Goal: Task Accomplishment & Management: Use online tool/utility

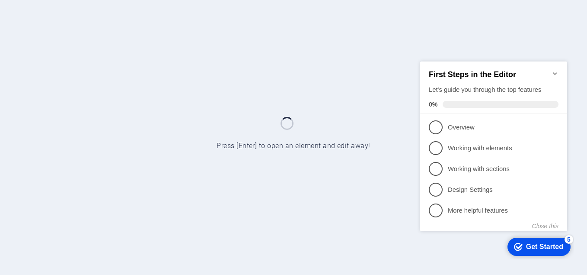
click at [555, 72] on icon "Minimize checklist" at bounding box center [555, 73] width 4 height 3
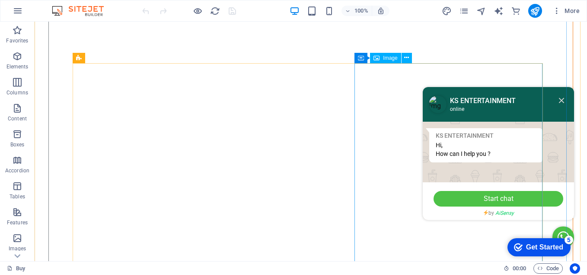
scroll to position [822, 0]
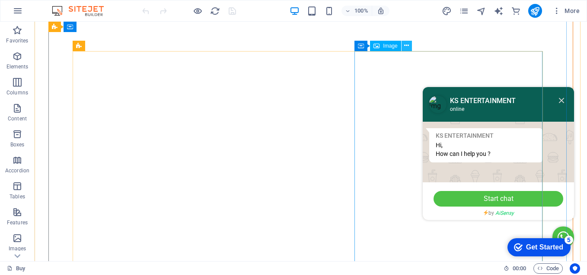
click at [408, 45] on icon at bounding box center [406, 45] width 5 height 9
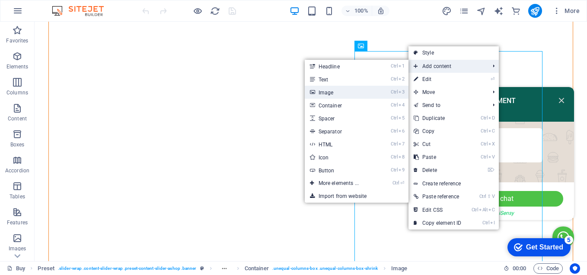
click at [339, 94] on link "Ctrl 3 Image" at bounding box center [340, 92] width 71 height 13
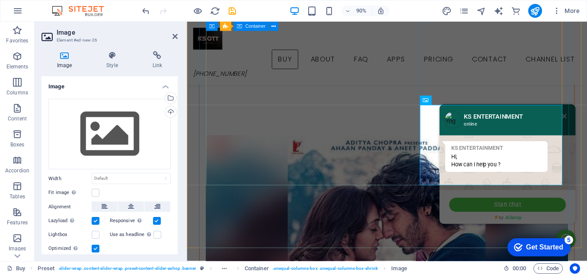
scroll to position [865, 0]
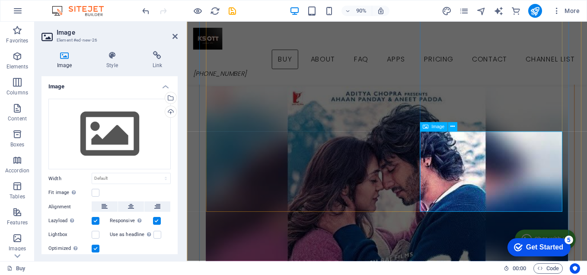
scroll to position [908, 0]
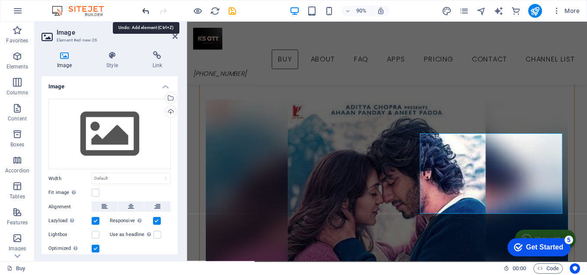
click at [147, 11] on icon "undo" at bounding box center [146, 11] width 10 height 10
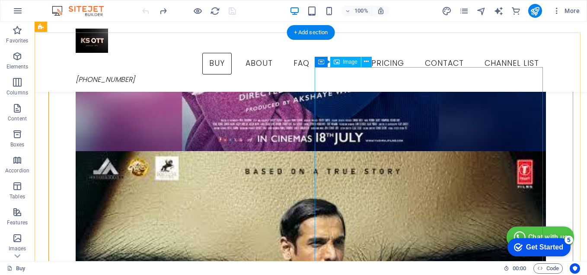
scroll to position [1255, 0]
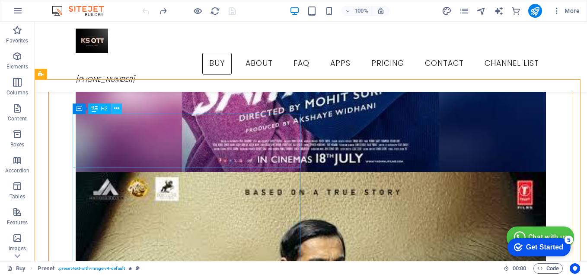
click at [118, 111] on icon at bounding box center [116, 108] width 5 height 9
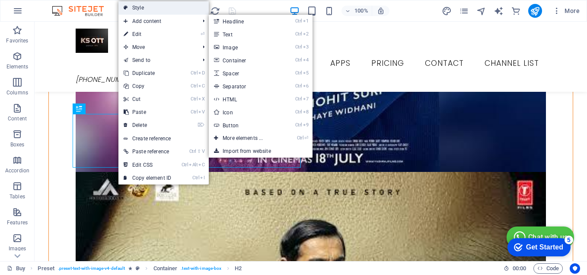
click at [149, 14] on link "Style" at bounding box center [164, 7] width 90 height 13
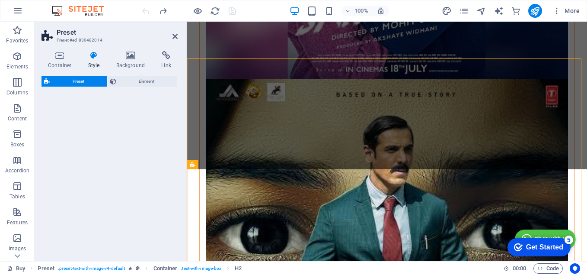
select select "rem"
select select "px"
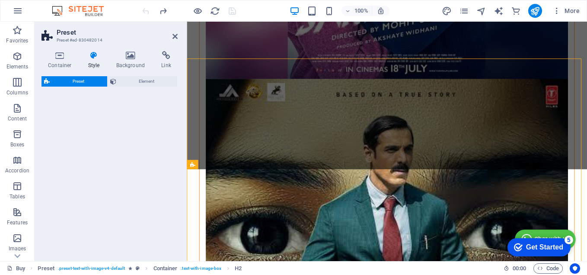
select select "px"
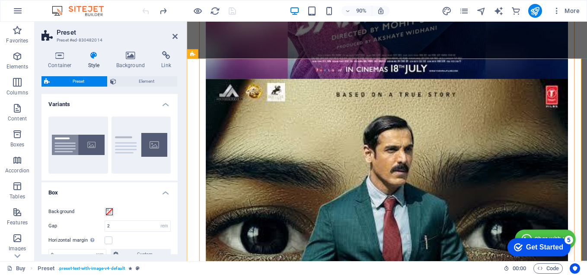
scroll to position [1148, 0]
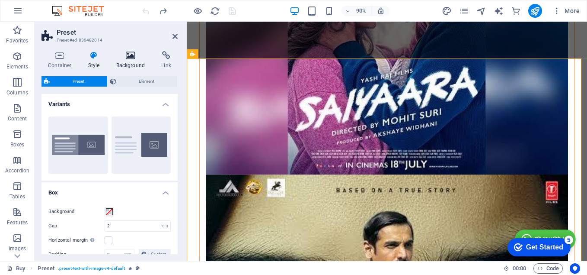
click at [132, 56] on icon at bounding box center [131, 55] width 42 height 9
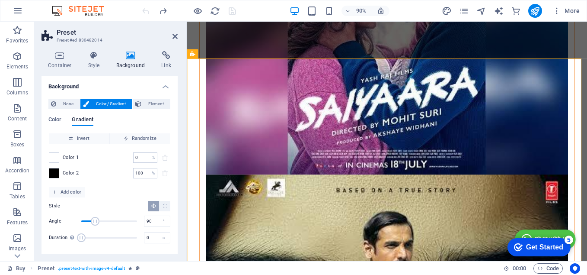
scroll to position [1, 0]
click at [157, 105] on span "Element" at bounding box center [156, 103] width 24 height 10
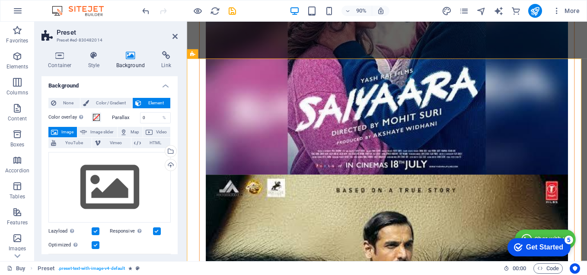
scroll to position [0, 0]
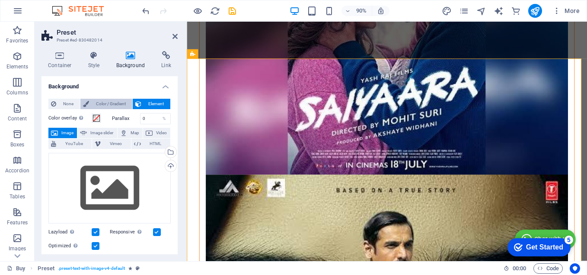
click at [121, 102] on span "Color / Gradient" at bounding box center [111, 104] width 38 height 10
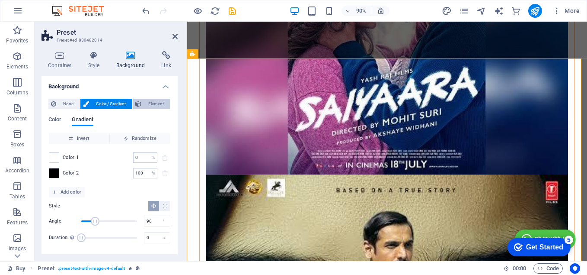
click at [151, 101] on span "Element" at bounding box center [156, 104] width 24 height 10
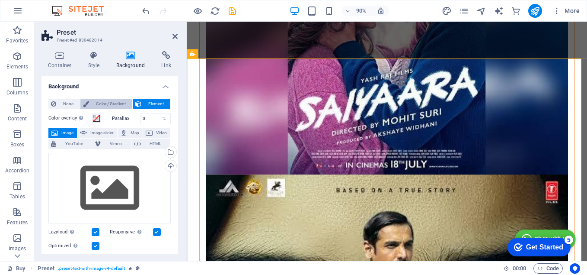
click at [119, 105] on span "Color / Gradient" at bounding box center [111, 104] width 38 height 10
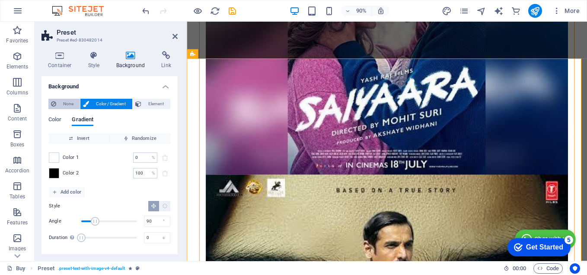
click at [70, 101] on span "None" at bounding box center [68, 104] width 19 height 10
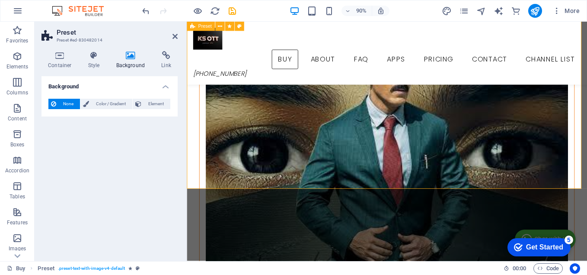
scroll to position [1278, 0]
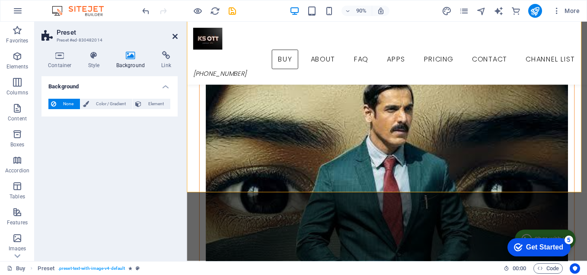
click at [174, 36] on icon at bounding box center [175, 36] width 5 height 7
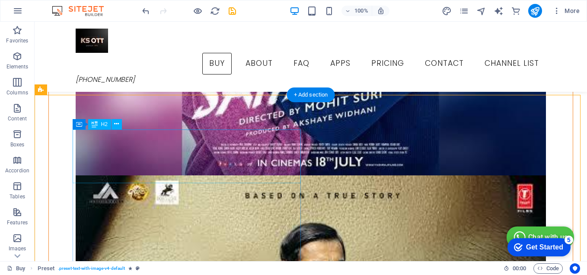
scroll to position [1238, 0]
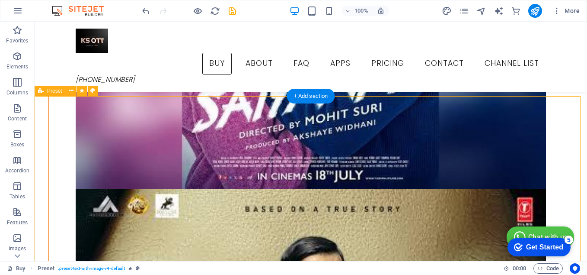
click at [70, 90] on icon at bounding box center [71, 90] width 5 height 9
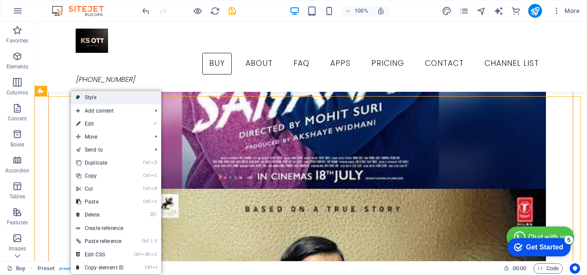
click at [91, 97] on link "Style" at bounding box center [116, 97] width 90 height 13
select select "rem"
select select "px"
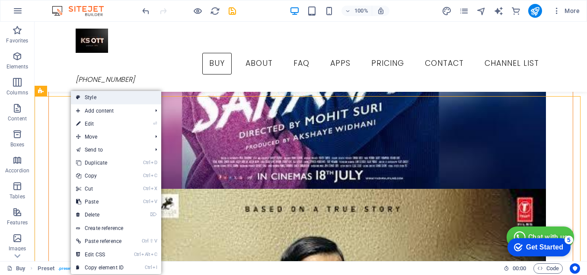
select select "px"
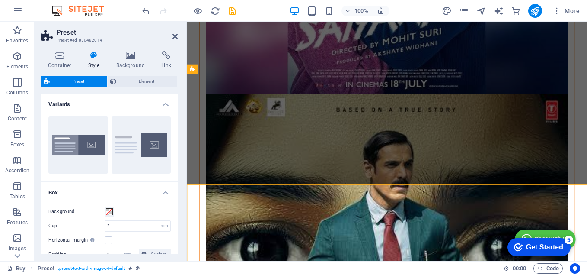
scroll to position [1131, 0]
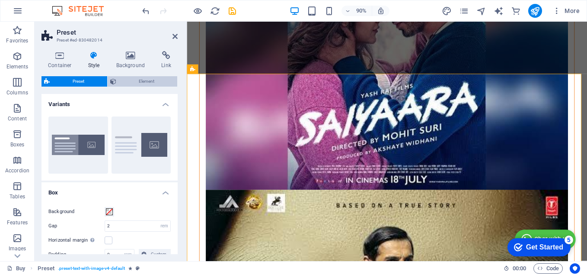
click at [134, 80] on span "Element" at bounding box center [147, 81] width 56 height 10
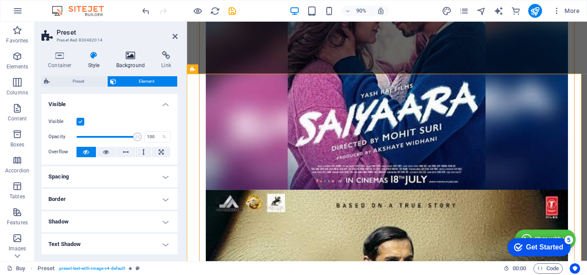
click at [130, 54] on icon at bounding box center [131, 55] width 42 height 9
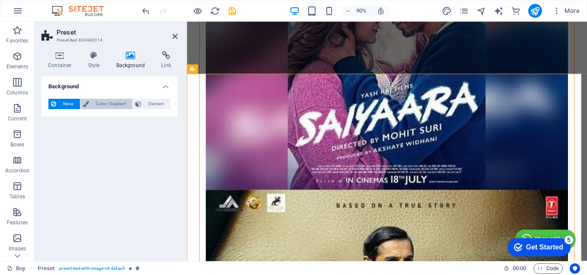
click at [109, 102] on span "Color / Gradient" at bounding box center [111, 104] width 38 height 10
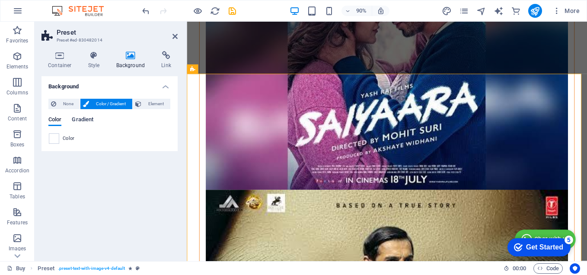
click at [86, 117] on span "Gradient" at bounding box center [83, 120] width 22 height 12
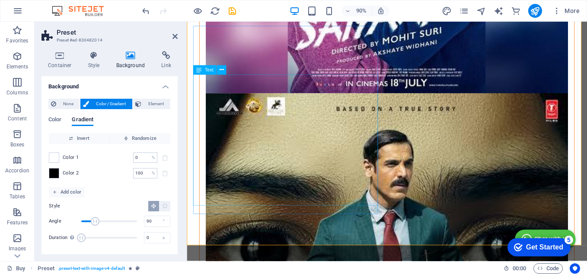
scroll to position [1261, 0]
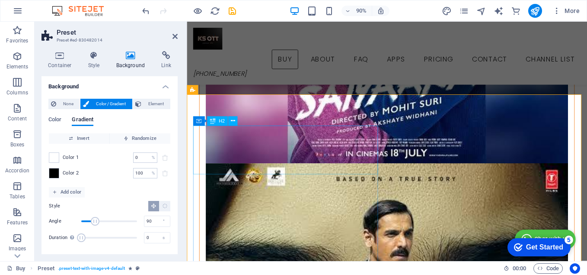
scroll to position [1088, 0]
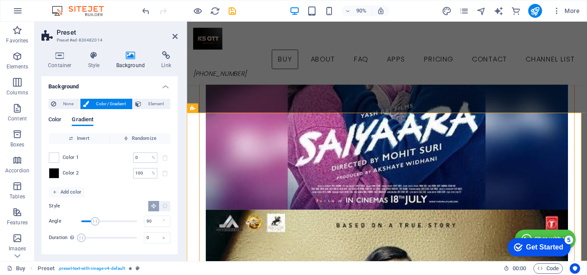
click at [51, 121] on span "Color" at bounding box center [54, 120] width 13 height 12
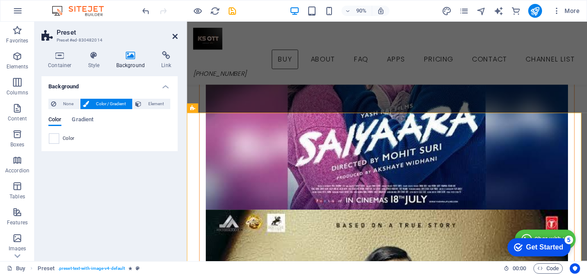
click at [173, 35] on icon at bounding box center [175, 36] width 5 height 7
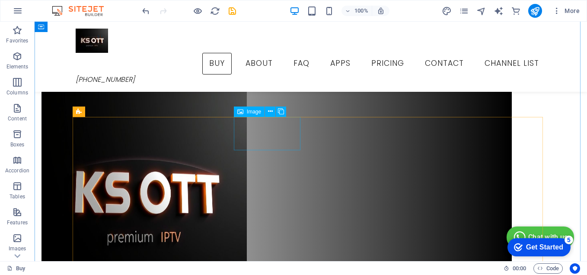
scroll to position [3857, 0]
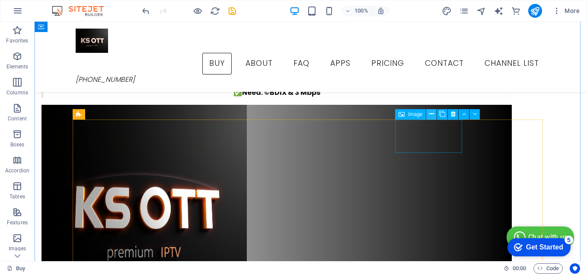
click at [430, 113] on icon at bounding box center [432, 113] width 5 height 9
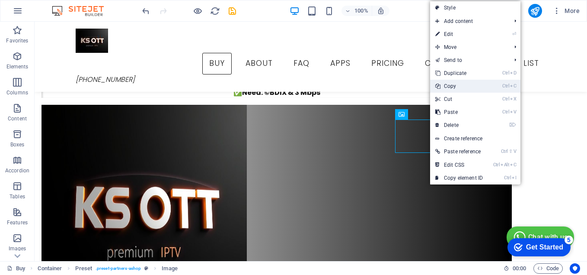
click at [447, 87] on link "Ctrl C Copy" at bounding box center [459, 86] width 58 height 13
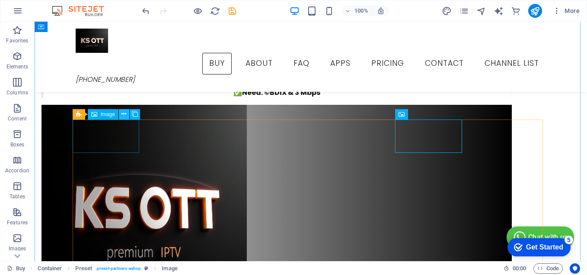
click at [125, 114] on icon at bounding box center [124, 113] width 5 height 9
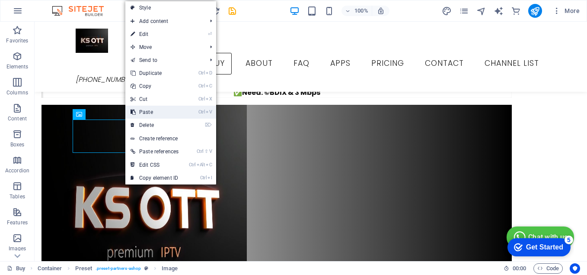
click at [158, 112] on link "Ctrl V Paste" at bounding box center [154, 112] width 58 height 13
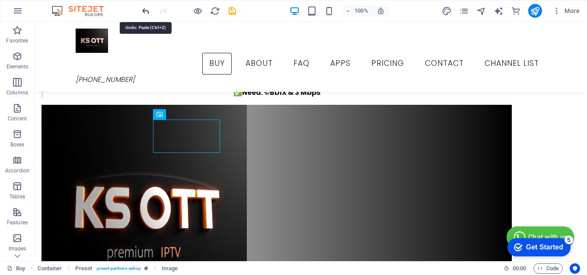
click at [144, 9] on icon "undo" at bounding box center [146, 11] width 10 height 10
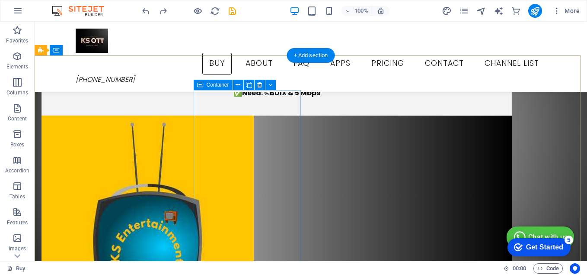
scroll to position [4378, 0]
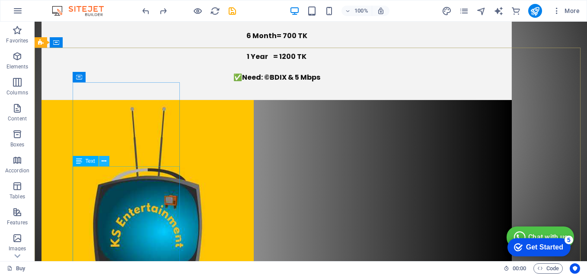
click at [103, 162] on icon at bounding box center [104, 161] width 5 height 9
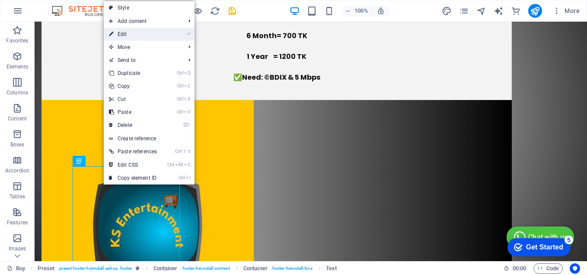
click at [150, 39] on link "⏎ Edit" at bounding box center [133, 34] width 58 height 13
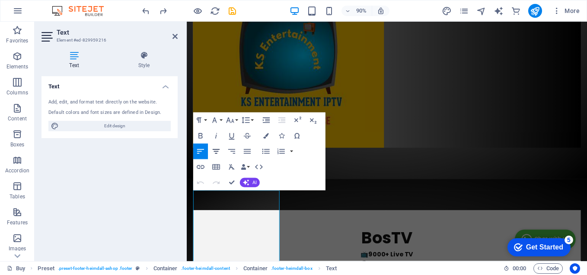
click at [215, 151] on icon "button" at bounding box center [215, 151] width 7 height 5
click at [201, 151] on icon "button" at bounding box center [200, 151] width 7 height 5
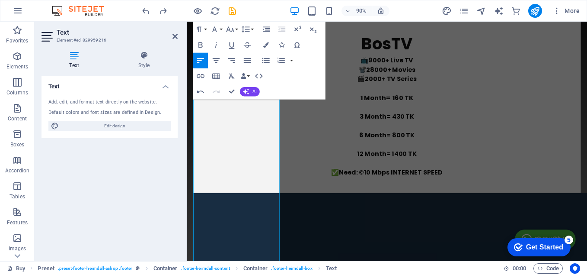
drag, startPoint x: 219, startPoint y: 225, endPoint x: 301, endPoint y: 283, distance: 100.0
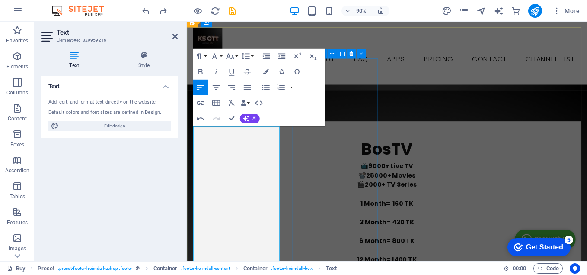
scroll to position [4180, 0]
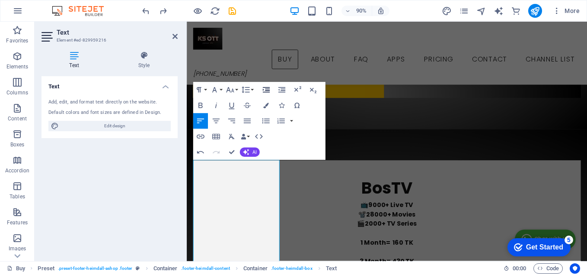
click at [267, 88] on icon "button" at bounding box center [267, 90] width 10 height 10
click at [284, 90] on icon "button" at bounding box center [282, 90] width 7 height 6
click at [282, 91] on icon "button" at bounding box center [282, 90] width 10 height 10
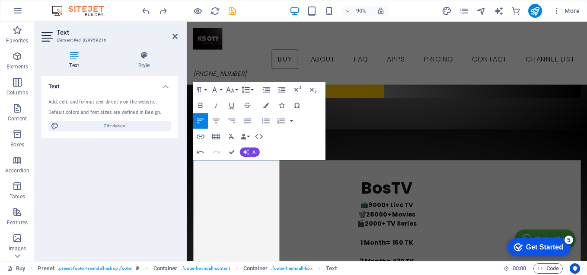
click at [250, 91] on icon "button" at bounding box center [246, 90] width 10 height 10
click at [250, 90] on icon "button" at bounding box center [246, 90] width 8 height 6
click at [235, 90] on button "Font Size" at bounding box center [231, 90] width 15 height 16
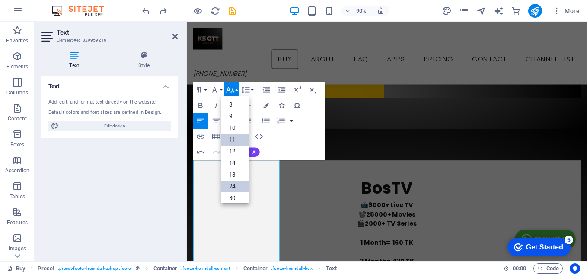
scroll to position [0, 0]
click at [238, 108] on link "8" at bounding box center [235, 105] width 28 height 12
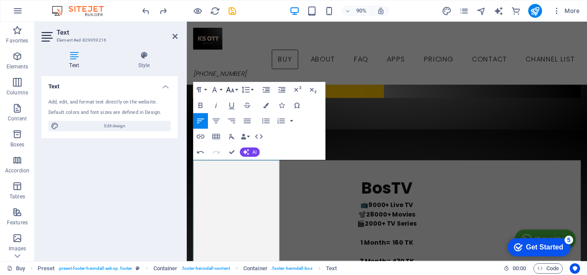
click at [235, 93] on button "Font Size" at bounding box center [231, 90] width 15 height 16
click at [231, 133] on link "11" at bounding box center [235, 131] width 28 height 12
click at [220, 90] on button "Font Family" at bounding box center [216, 90] width 15 height 16
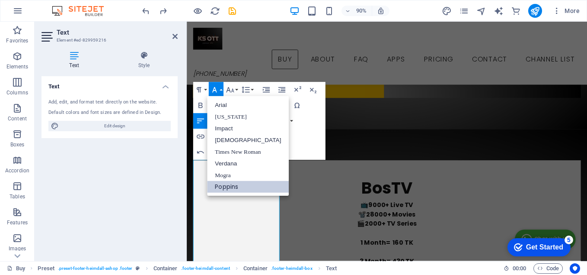
scroll to position [0, 0]
click at [237, 162] on link "Verdana" at bounding box center [248, 163] width 82 height 12
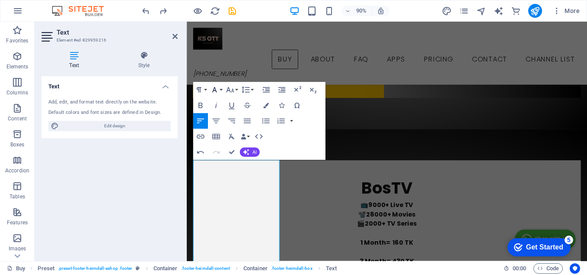
click at [218, 91] on icon "button" at bounding box center [215, 90] width 10 height 10
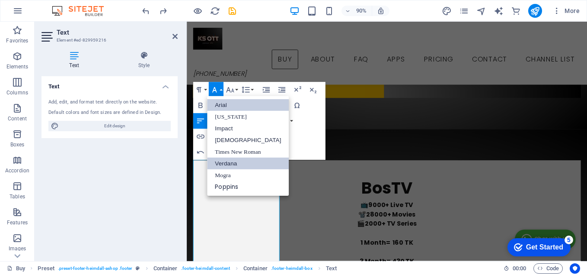
click at [227, 103] on link "Arial" at bounding box center [248, 105] width 82 height 12
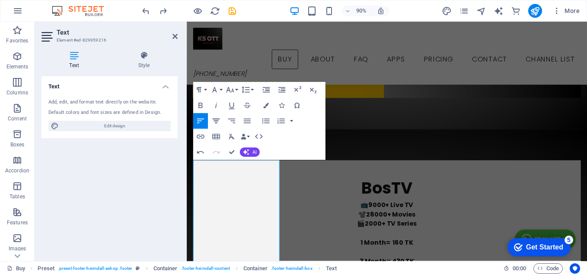
click at [215, 120] on icon "button" at bounding box center [217, 121] width 10 height 10
click at [201, 121] on icon "button" at bounding box center [200, 121] width 7 height 5
click at [289, 121] on button "button" at bounding box center [292, 121] width 6 height 16
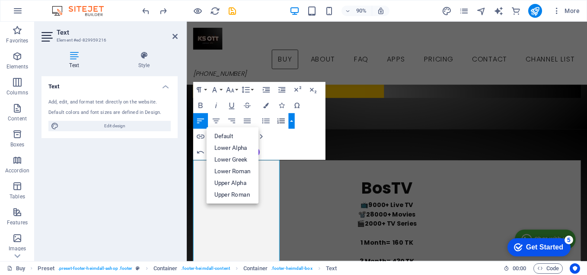
click at [289, 121] on button "button" at bounding box center [292, 121] width 6 height 16
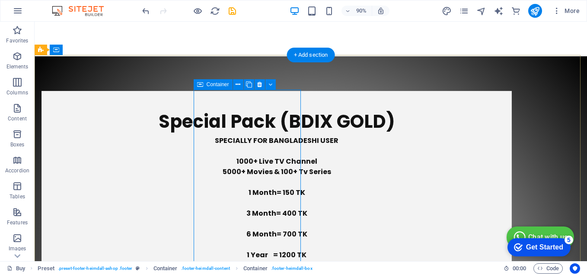
scroll to position [4371, 0]
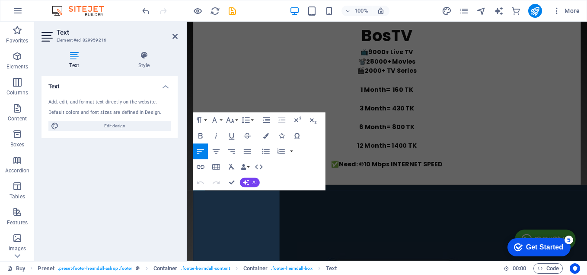
scroll to position [4146, 0]
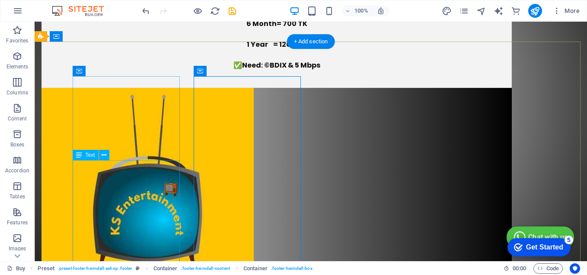
scroll to position [4406, 0]
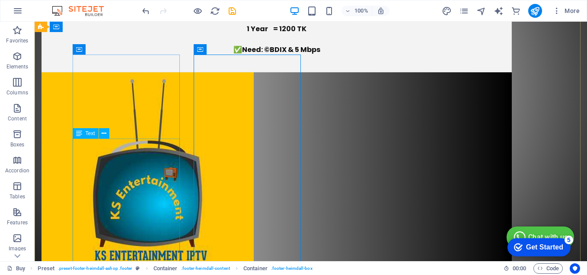
click at [90, 137] on div "Text" at bounding box center [86, 133] width 26 height 10
click at [85, 137] on div "Text" at bounding box center [86, 133] width 26 height 10
click at [104, 132] on icon at bounding box center [104, 133] width 5 height 9
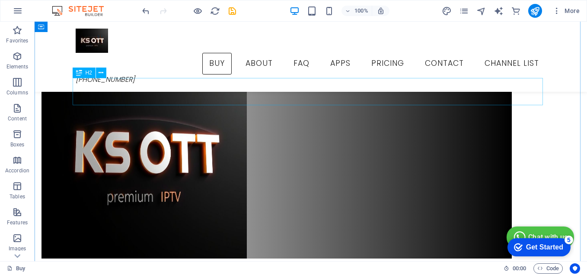
scroll to position [3844, 0]
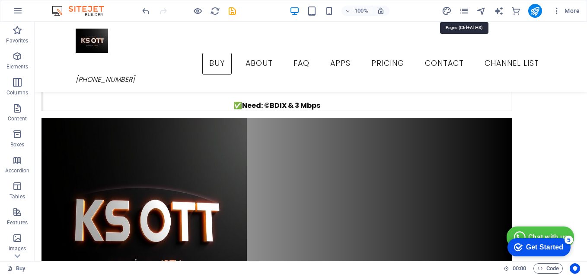
click at [464, 13] on icon "pages" at bounding box center [464, 11] width 10 height 10
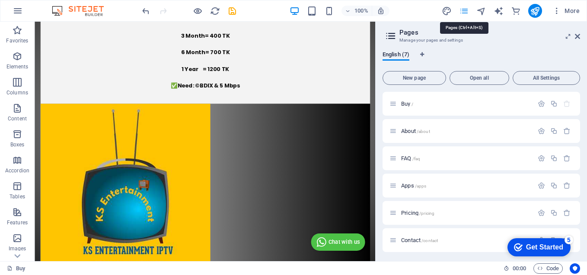
scroll to position [3647, 0]
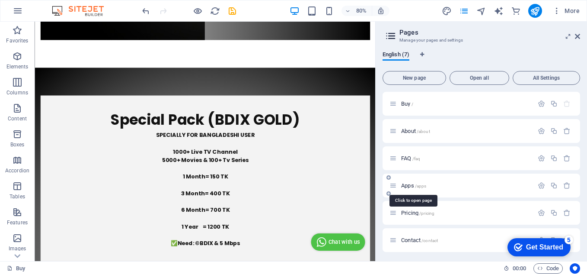
click at [407, 186] on span "Apps /apps" at bounding box center [413, 185] width 25 height 6
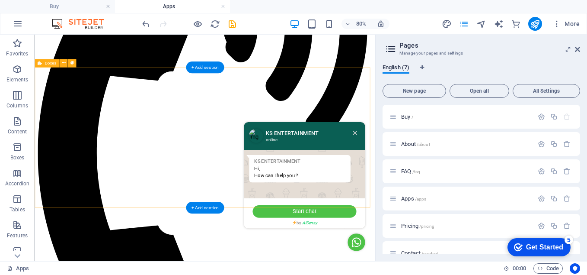
scroll to position [260, 0]
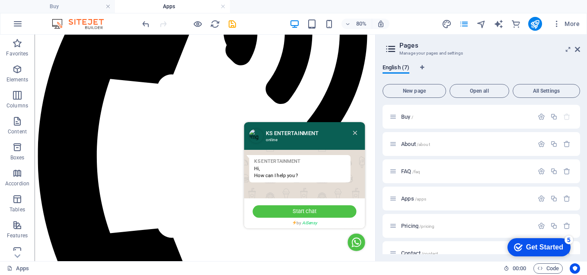
click at [433, 154] on icon at bounding box center [435, 156] width 5 height 5
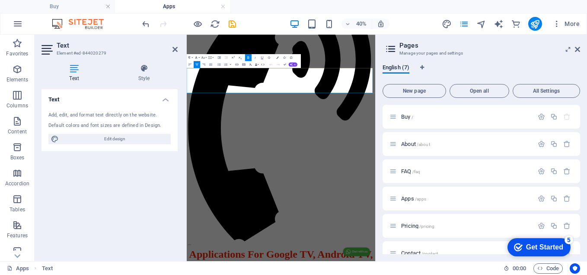
click at [199, 57] on button "Font Family" at bounding box center [197, 57] width 6 height 7
click at [206, 57] on button "Font Size" at bounding box center [204, 57] width 6 height 7
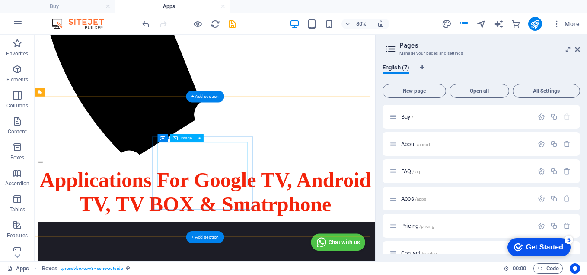
scroll to position [477, 0]
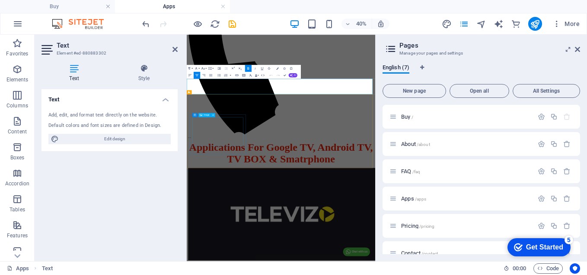
scroll to position [430, 0]
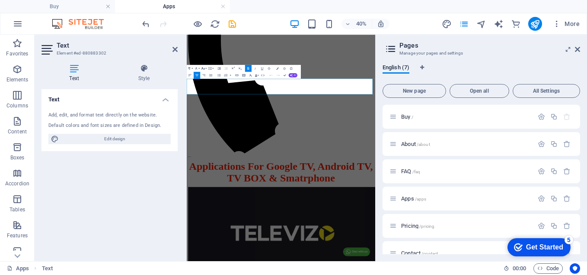
click at [204, 68] on icon "button" at bounding box center [203, 68] width 4 height 4
click at [200, 99] on link "48" at bounding box center [199, 98] width 13 height 5
drag, startPoint x: 617, startPoint y: 163, endPoint x: 192, endPoint y: 172, distance: 425.3
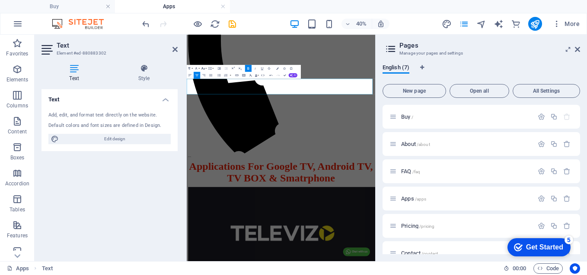
click at [204, 68] on icon "button" at bounding box center [203, 68] width 3 height 3
click at [197, 100] on link "48" at bounding box center [199, 98] width 13 height 5
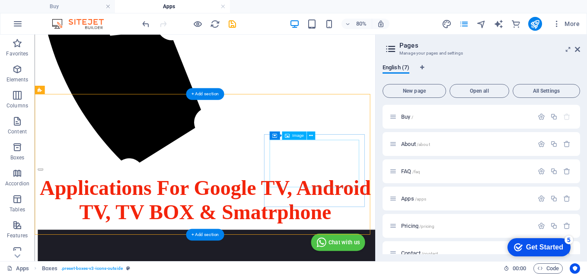
scroll to position [564, 0]
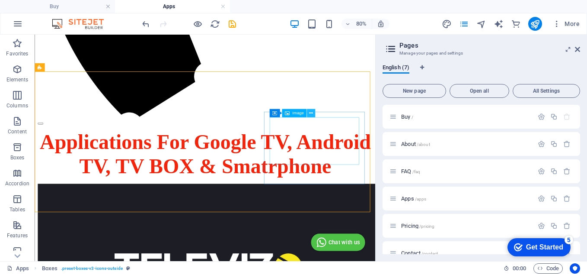
click at [311, 113] on icon at bounding box center [311, 112] width 4 height 7
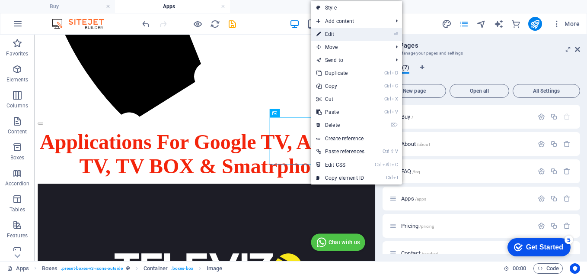
click at [339, 34] on link "⏎ Edit" at bounding box center [340, 34] width 58 height 13
select select "px"
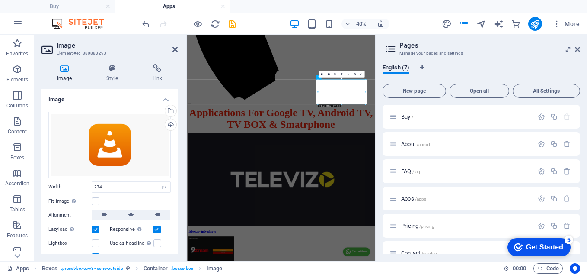
scroll to position [516, 0]
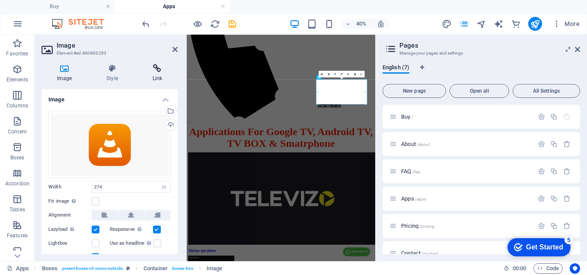
click at [156, 68] on icon at bounding box center [157, 68] width 41 height 9
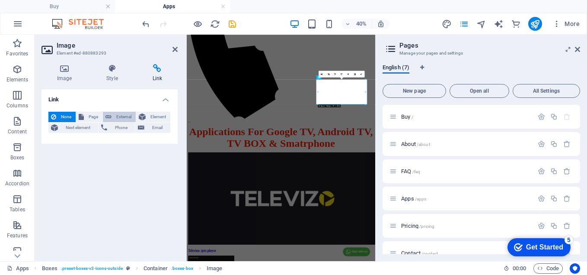
click at [117, 115] on span "External" at bounding box center [123, 117] width 19 height 10
select select "blank"
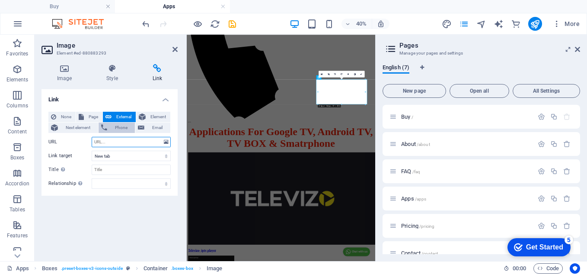
paste input "[URL][DOMAIN_NAME]"
type input "[URL][DOMAIN_NAME]"
click at [115, 154] on select "New tab Same tab Overlay" at bounding box center [131, 156] width 79 height 10
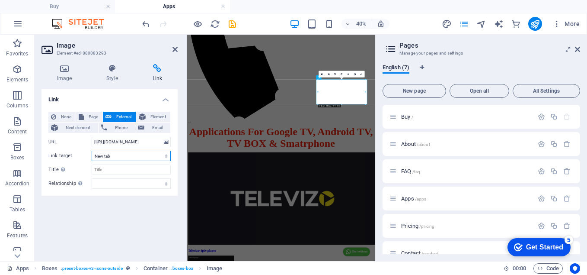
select select
click at [92, 151] on select "New tab Same tab Overlay" at bounding box center [131, 156] width 79 height 10
click at [173, 48] on icon at bounding box center [175, 49] width 5 height 7
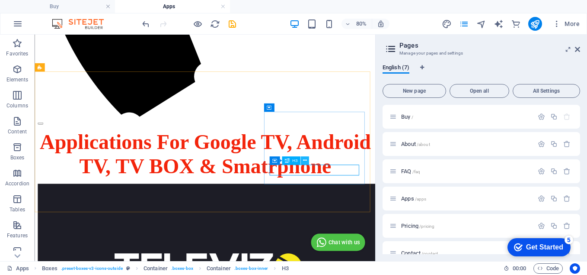
click at [307, 161] on icon at bounding box center [305, 160] width 4 height 7
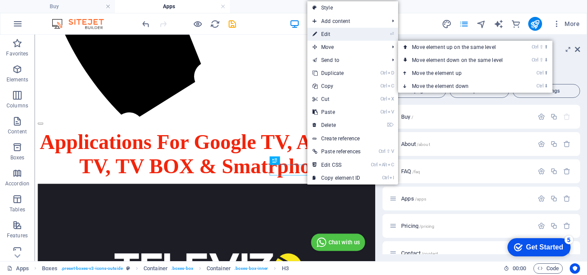
click at [327, 37] on link "⏎ Edit" at bounding box center [337, 34] width 58 height 13
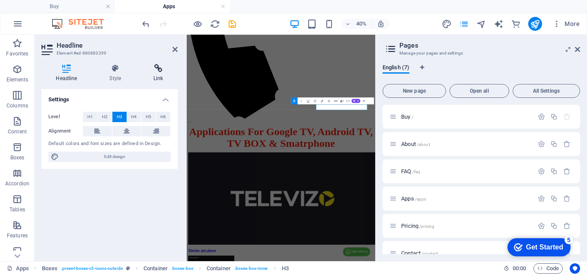
click at [157, 70] on icon at bounding box center [158, 68] width 39 height 9
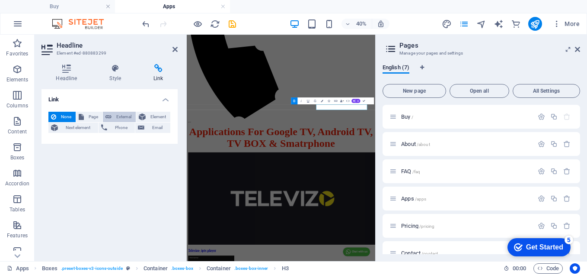
click at [123, 115] on span "External" at bounding box center [123, 117] width 19 height 10
select select "blank"
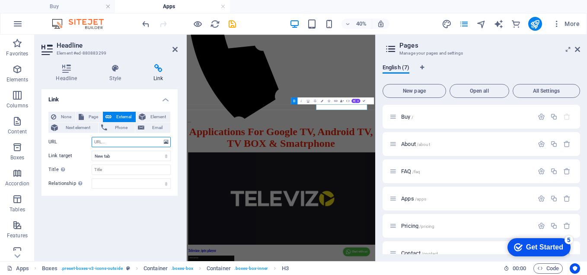
paste input "[URL][DOMAIN_NAME]"
type input "[URL][DOMAIN_NAME]"
click at [115, 155] on select "New tab Same tab Overlay" at bounding box center [131, 156] width 79 height 10
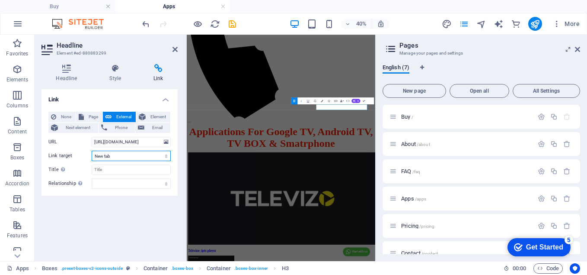
select select
click at [92, 151] on select "New tab Same tab Overlay" at bounding box center [131, 156] width 79 height 10
click at [177, 46] on icon at bounding box center [175, 49] width 5 height 7
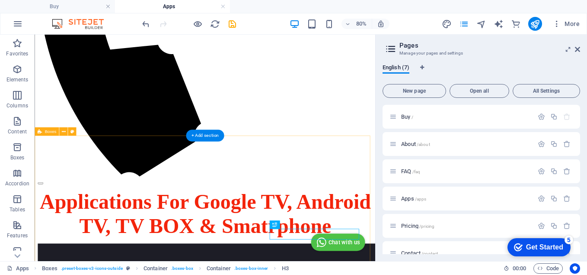
scroll to position [477, 0]
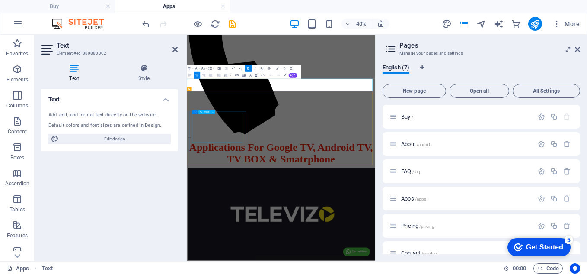
scroll to position [430, 0]
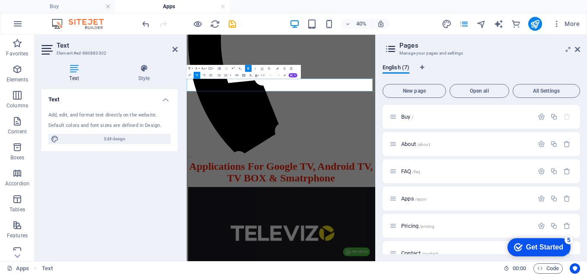
drag, startPoint x: 583, startPoint y: 151, endPoint x: 177, endPoint y: 175, distance: 406.5
click at [277, 69] on icon "button" at bounding box center [277, 68] width 3 height 3
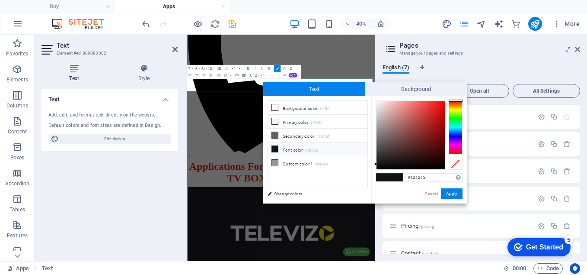
click at [274, 147] on icon at bounding box center [275, 149] width 6 height 6
click at [312, 142] on li "Font color #121212" at bounding box center [317, 149] width 99 height 14
click at [312, 148] on small "#121212" at bounding box center [311, 151] width 13 height 6
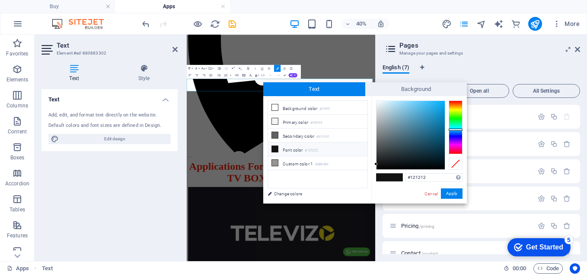
drag, startPoint x: 456, startPoint y: 100, endPoint x: 455, endPoint y: 129, distance: 29.0
click at [455, 129] on div at bounding box center [456, 129] width 14 height 2
type input "#00a2ea"
drag, startPoint x: 392, startPoint y: 153, endPoint x: 445, endPoint y: 106, distance: 71.1
click at [445, 106] on div at bounding box center [411, 135] width 68 height 68
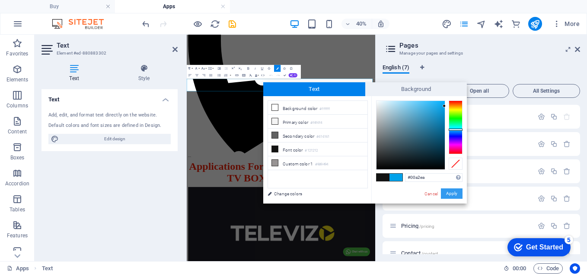
click at [454, 192] on button "Apply" at bounding box center [452, 193] width 22 height 10
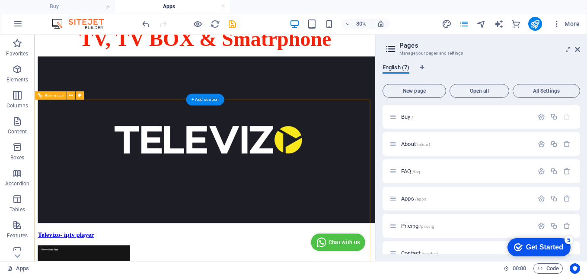
scroll to position [737, 0]
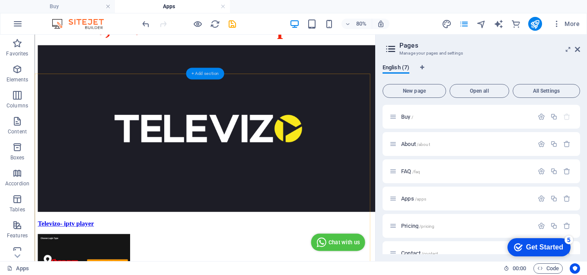
click at [201, 75] on div "+ Add section" at bounding box center [205, 73] width 39 height 12
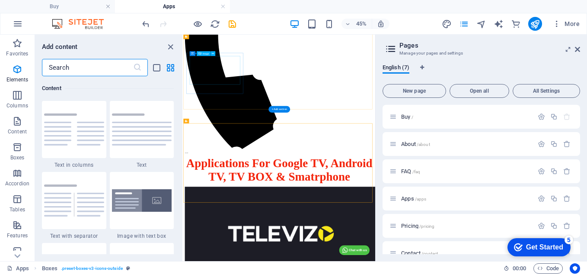
scroll to position [1514, 0]
click at [276, 202] on div "+ Add section" at bounding box center [280, 202] width 22 height 6
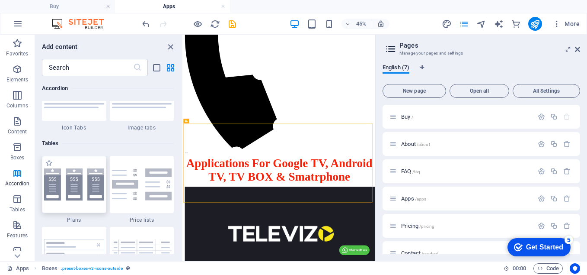
scroll to position [2985, 0]
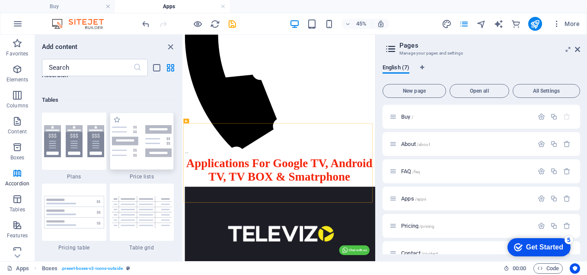
click at [143, 155] on img at bounding box center [142, 141] width 60 height 32
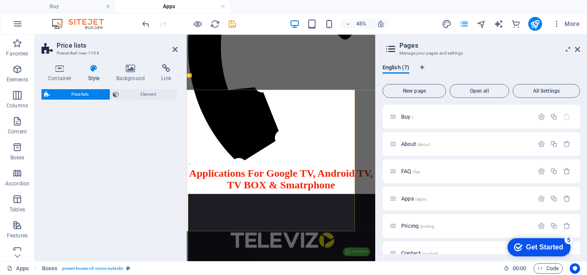
select select "rem"
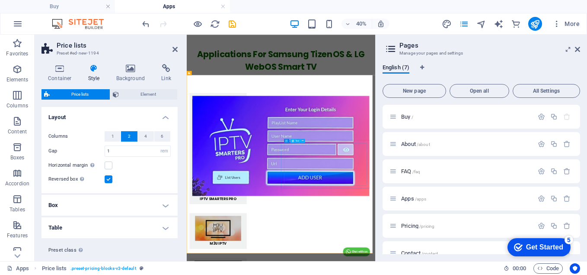
scroll to position [691, 0]
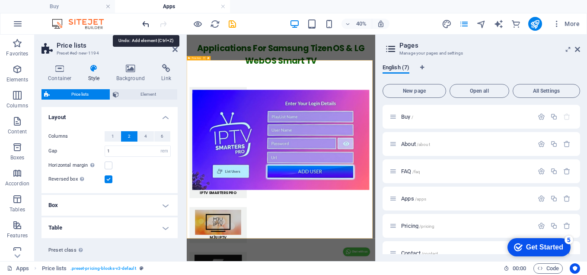
click at [141, 26] on icon "undo" at bounding box center [146, 24] width 10 height 10
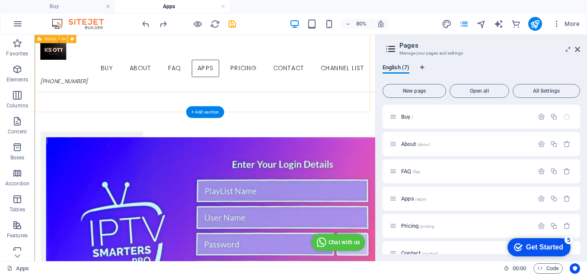
scroll to position [687, 0]
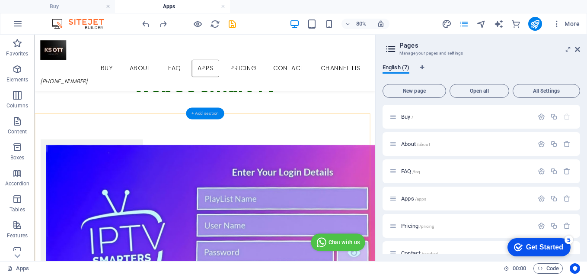
click at [202, 117] on div "+ Add section" at bounding box center [205, 113] width 39 height 12
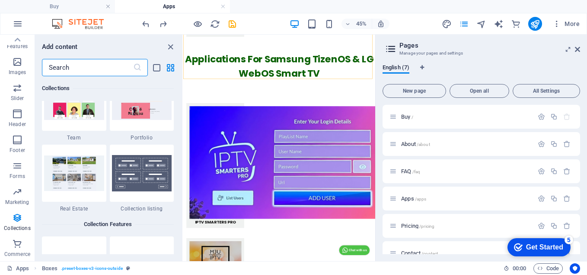
scroll to position [8089, 0]
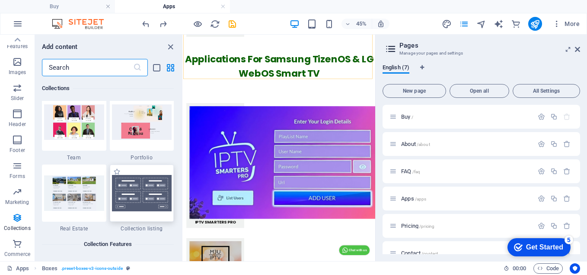
click at [149, 188] on img at bounding box center [142, 193] width 60 height 36
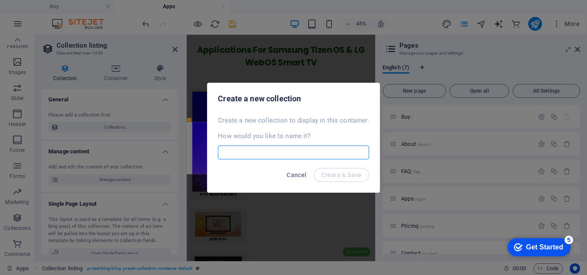
scroll to position [537, 0]
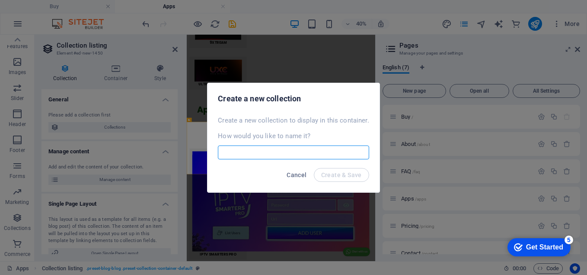
select select
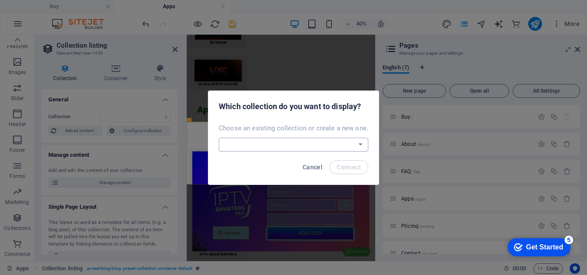
click at [362, 144] on select "Blog Create a new collection" at bounding box center [294, 145] width 150 height 14
click at [251, 183] on div "Cancel Connect" at bounding box center [294, 169] width 170 height 29
click at [356, 143] on select "Blog Create a new collection" at bounding box center [294, 145] width 150 height 14
select select "--createNew--"
click at [220, 138] on select "Blog Create a new collection" at bounding box center [294, 145] width 150 height 14
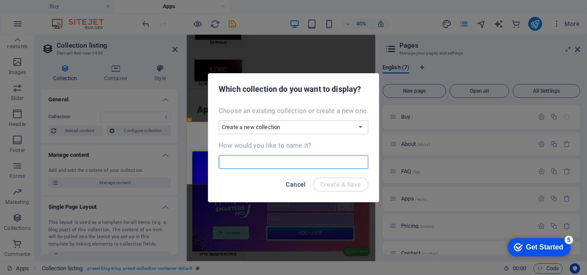
click at [296, 184] on span "Cancel" at bounding box center [296, 184] width 20 height 7
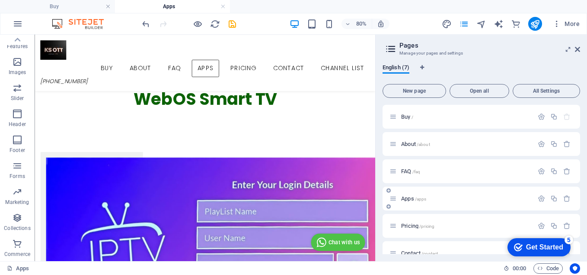
scroll to position [42, 0]
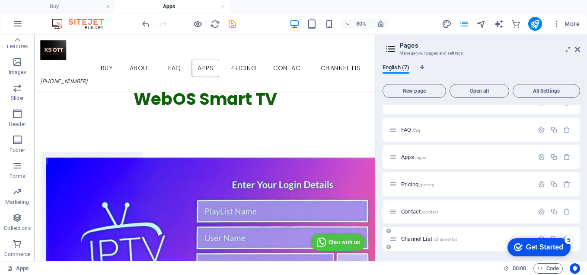
click at [414, 238] on span "Channel List /channel-list" at bounding box center [429, 238] width 56 height 6
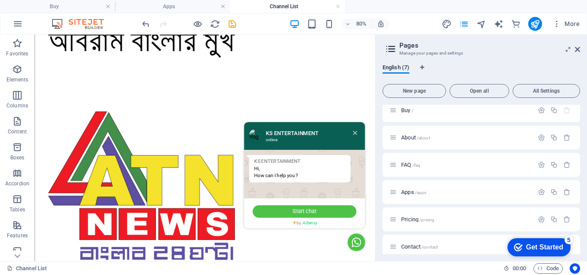
scroll to position [2379, 0]
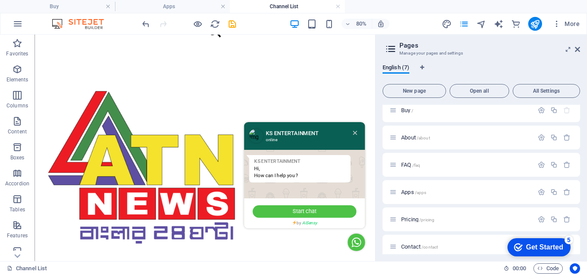
click at [433, 156] on icon at bounding box center [435, 156] width 5 height 5
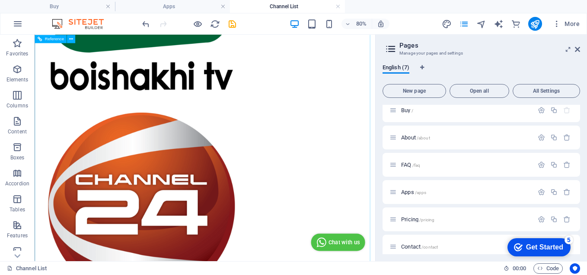
scroll to position [3028, 0]
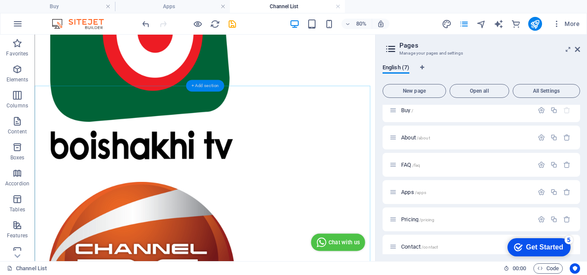
click at [199, 87] on div "+ Add section" at bounding box center [205, 86] width 39 height 12
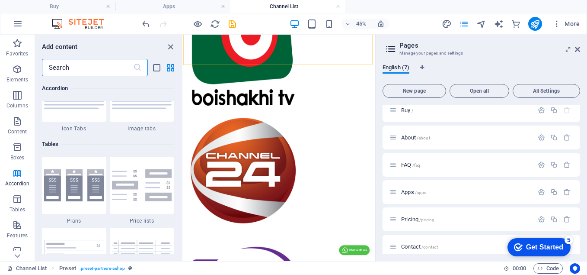
scroll to position [2941, 0]
click at [82, 195] on img at bounding box center [74, 184] width 60 height 32
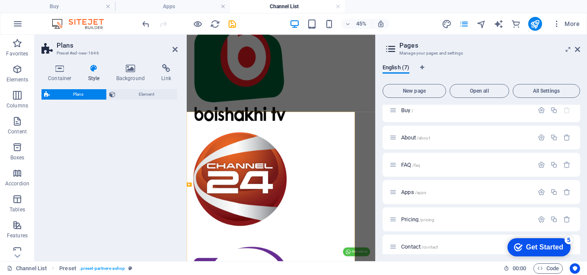
select select "rem"
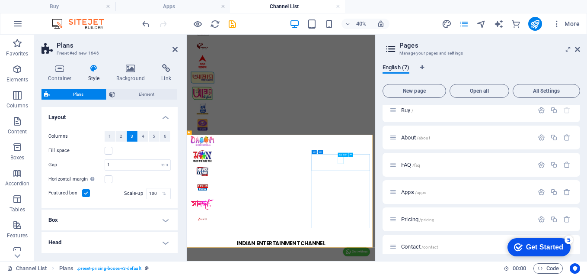
scroll to position [3076, 0]
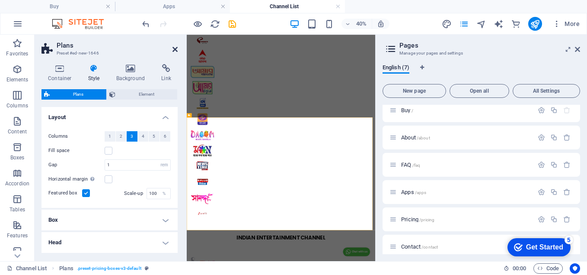
click at [174, 48] on icon at bounding box center [175, 49] width 5 height 7
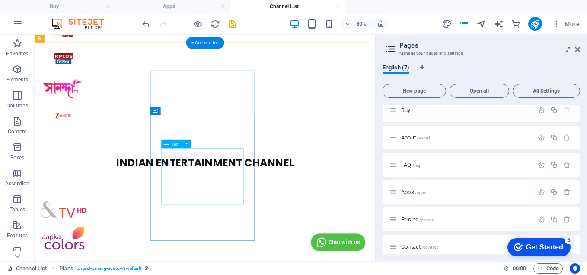
scroll to position [3113, 0]
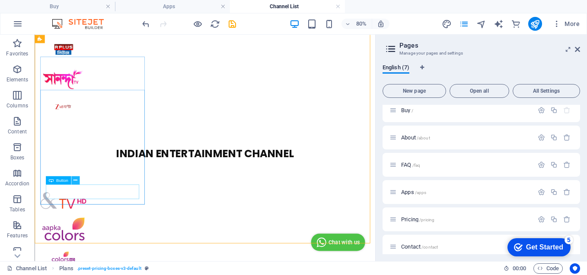
click at [75, 180] on icon at bounding box center [76, 180] width 4 height 7
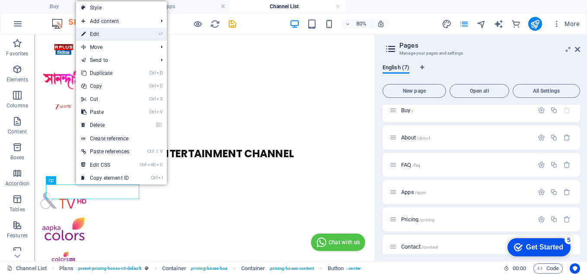
click at [101, 36] on link "⏎ Edit" at bounding box center [105, 34] width 58 height 13
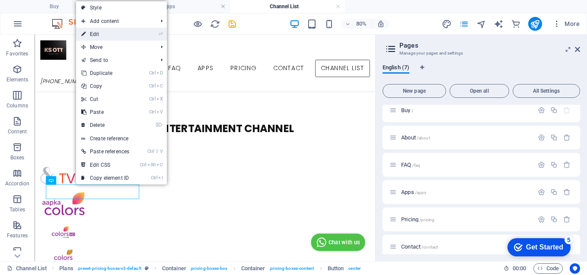
scroll to position [3303, 0]
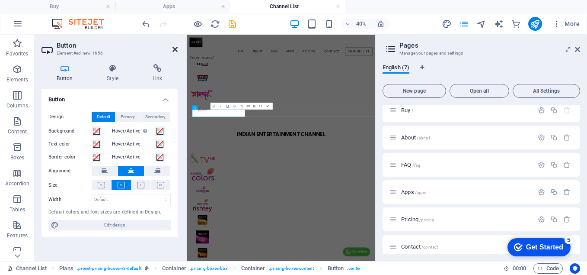
click at [176, 48] on icon at bounding box center [175, 49] width 5 height 7
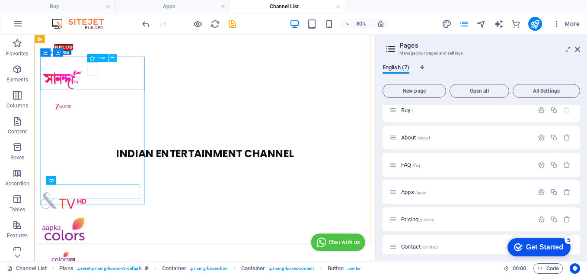
click at [111, 58] on icon at bounding box center [112, 57] width 4 height 7
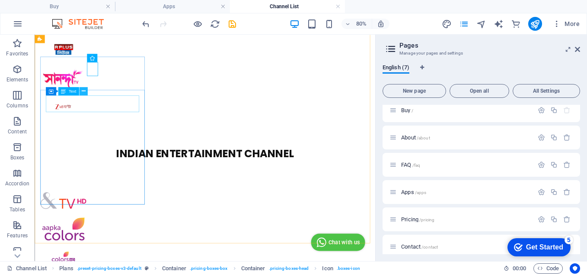
click at [83, 90] on icon at bounding box center [83, 90] width 4 height 7
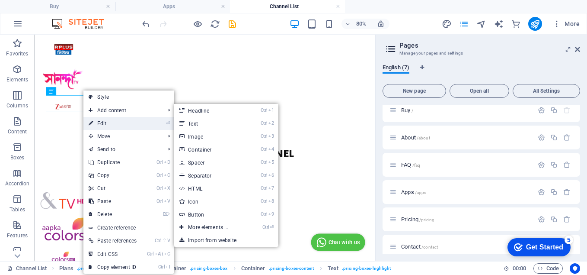
click at [104, 124] on link "⏎ Edit" at bounding box center [112, 123] width 58 height 13
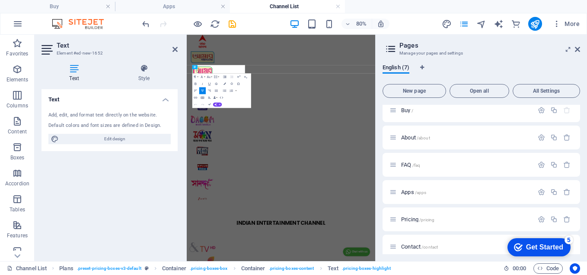
scroll to position [3303, 0]
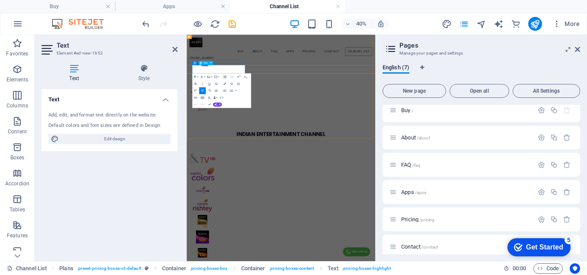
click at [237, 84] on icon "button" at bounding box center [239, 83] width 4 height 4
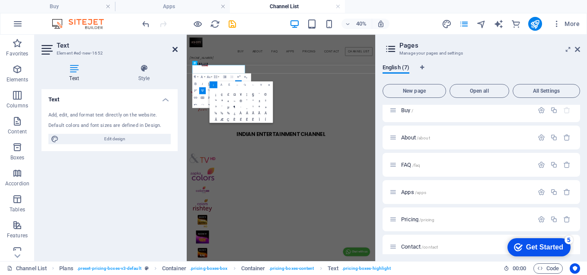
click at [176, 46] on icon at bounding box center [175, 49] width 5 height 7
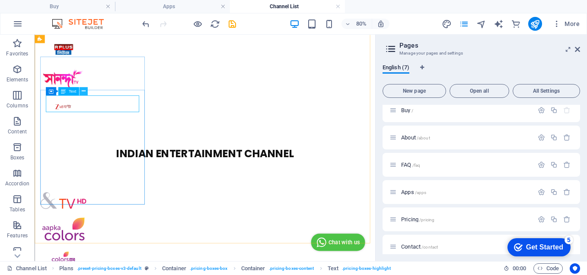
click at [82, 92] on icon at bounding box center [83, 90] width 4 height 7
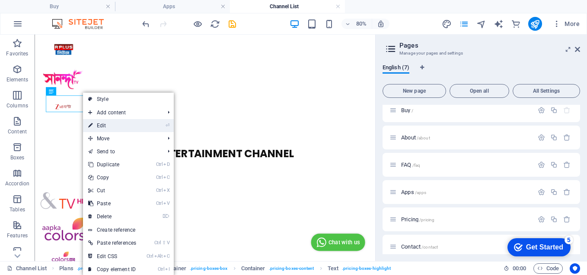
click at [105, 125] on link "⏎ Edit" at bounding box center [112, 125] width 58 height 13
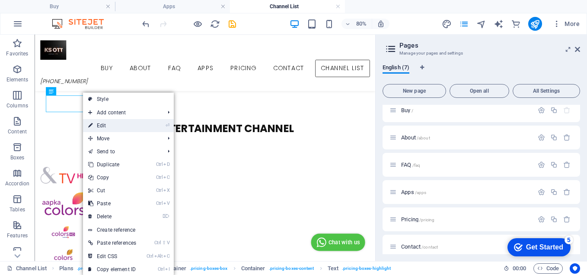
scroll to position [3303, 0]
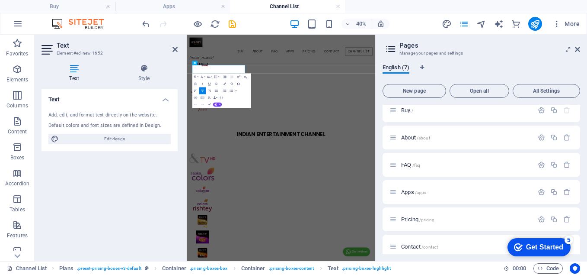
click at [237, 83] on icon "button" at bounding box center [239, 83] width 4 height 4
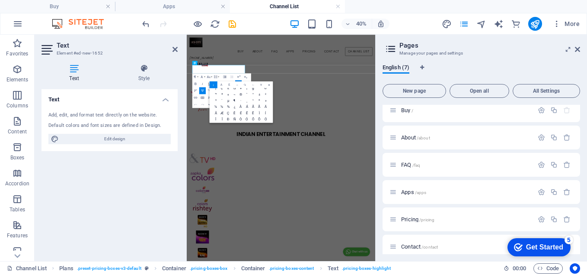
scroll to position [0, 0]
click at [144, 24] on icon "undo" at bounding box center [146, 24] width 10 height 10
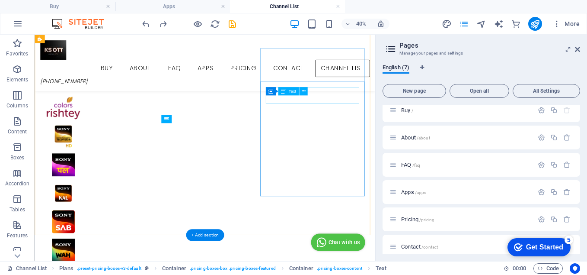
scroll to position [3113, 0]
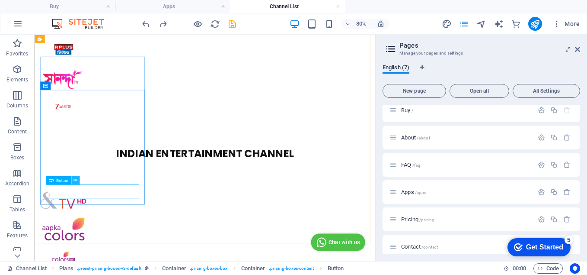
click at [78, 180] on button at bounding box center [75, 180] width 8 height 8
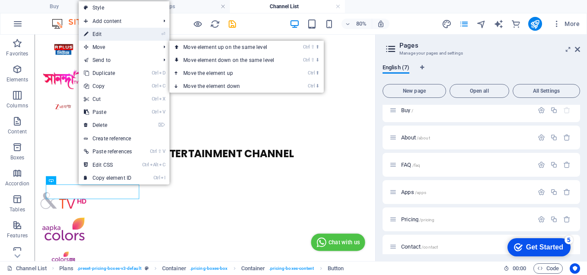
click at [116, 36] on link "⏎ Edit" at bounding box center [108, 34] width 58 height 13
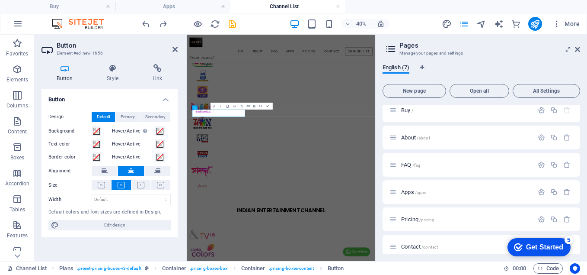
scroll to position [3303, 0]
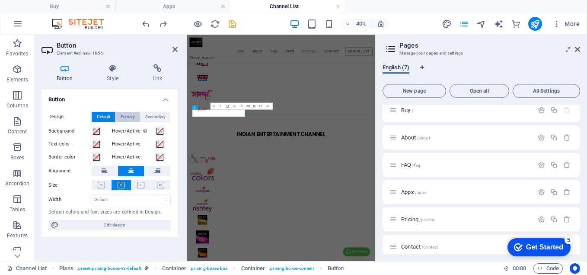
click at [134, 116] on span "Primary" at bounding box center [128, 117] width 14 height 10
click at [109, 114] on span "Default" at bounding box center [103, 117] width 13 height 10
click at [129, 115] on span "Primary" at bounding box center [128, 117] width 14 height 10
click at [152, 116] on span "Secondary" at bounding box center [155, 117] width 20 height 10
click at [121, 115] on span "Primary" at bounding box center [128, 117] width 14 height 10
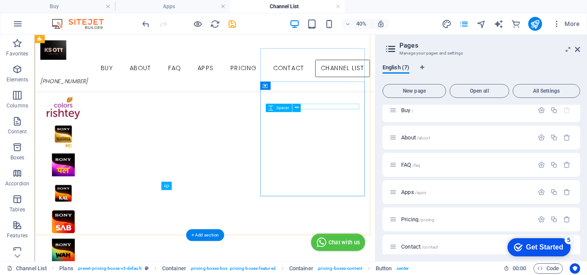
scroll to position [3113, 0]
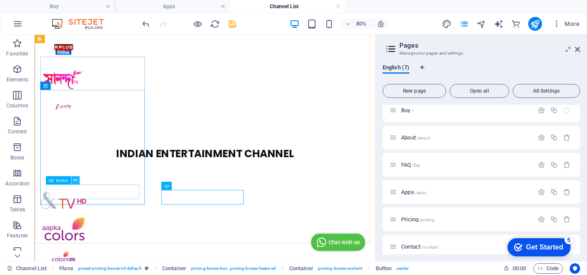
click at [74, 180] on icon at bounding box center [76, 180] width 4 height 7
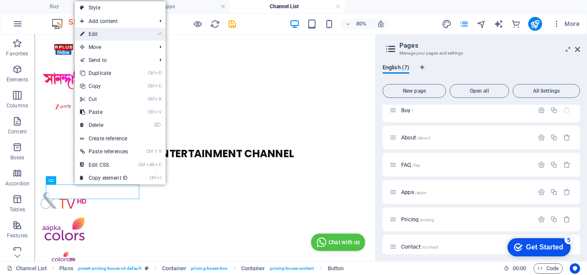
click at [104, 35] on link "⏎ Edit" at bounding box center [104, 34] width 58 height 13
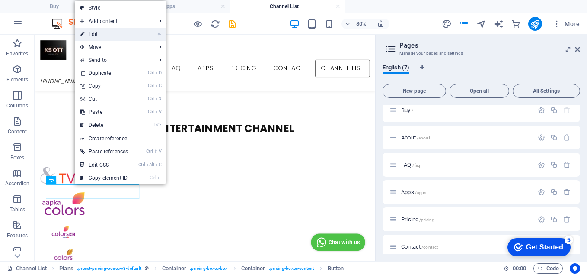
scroll to position [3303, 0]
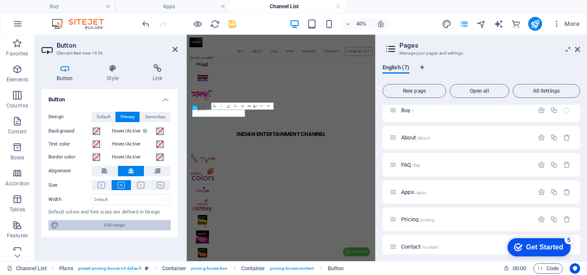
click at [113, 226] on span "Edit design" at bounding box center [114, 225] width 107 height 10
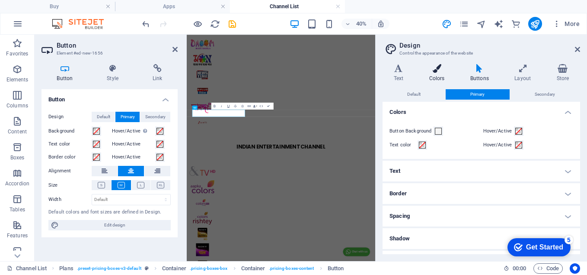
click at [443, 75] on h4 "Colors" at bounding box center [438, 73] width 41 height 18
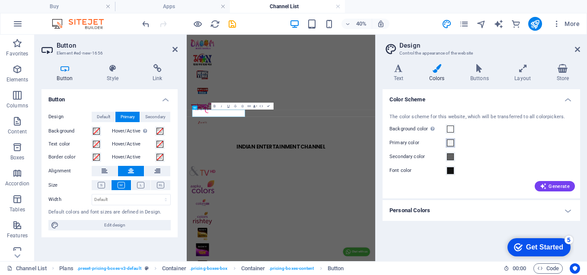
click at [452, 144] on span at bounding box center [450, 142] width 7 height 7
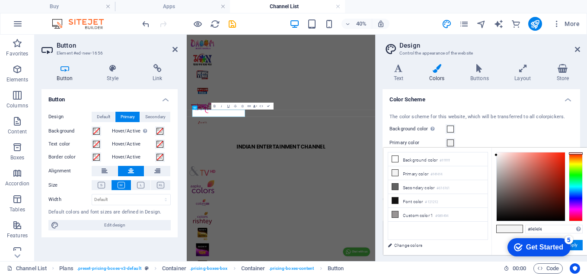
click at [579, 153] on div at bounding box center [576, 153] width 14 height 2
drag, startPoint x: 509, startPoint y: 160, endPoint x: 565, endPoint y: 155, distance: 56.5
click at [565, 155] on div at bounding box center [531, 186] width 68 height 68
drag, startPoint x: 565, startPoint y: 155, endPoint x: 491, endPoint y: 223, distance: 99.8
click at [491, 223] on div "less Background color #ffffff Primary color #f21b00 Secondary color #616161 Fon…" at bounding box center [486, 201] width 204 height 107
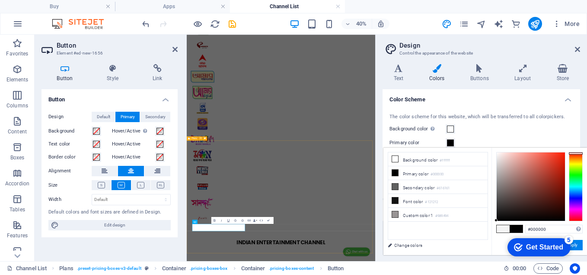
scroll to position [3071, 0]
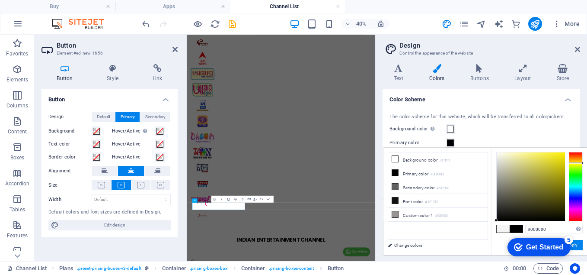
click at [576, 163] on div at bounding box center [576, 186] width 14 height 69
drag, startPoint x: 563, startPoint y: 162, endPoint x: 563, endPoint y: 154, distance: 7.8
click at [563, 154] on div at bounding box center [531, 186] width 68 height 68
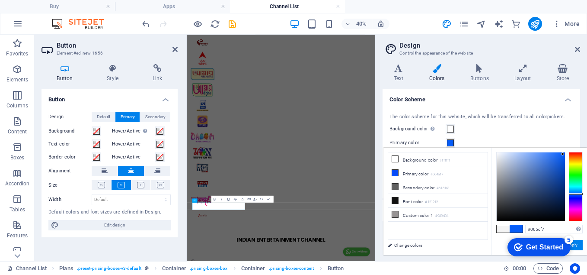
drag, startPoint x: 578, startPoint y: 162, endPoint x: 581, endPoint y: 193, distance: 31.7
click at [581, 193] on div at bounding box center [576, 194] width 14 height 2
click at [416, 169] on li "Primary color #065cf7" at bounding box center [437, 173] width 99 height 14
click at [505, 228] on span at bounding box center [503, 228] width 13 height 7
type input "#f4f4f4"
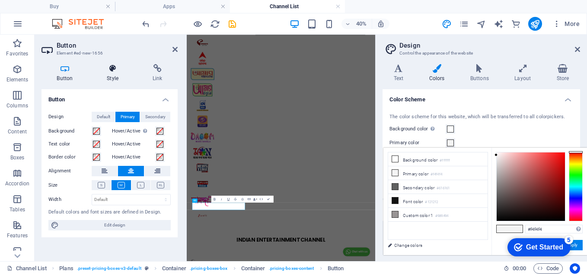
click at [111, 77] on h4 "Style" at bounding box center [115, 73] width 46 height 18
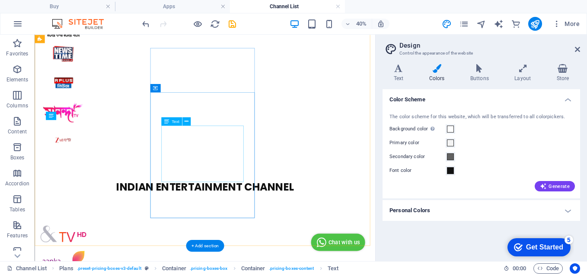
scroll to position [3110, 0]
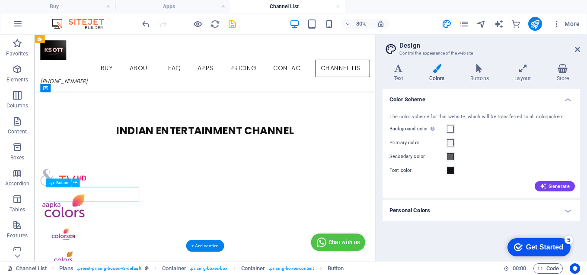
scroll to position [3300, 0]
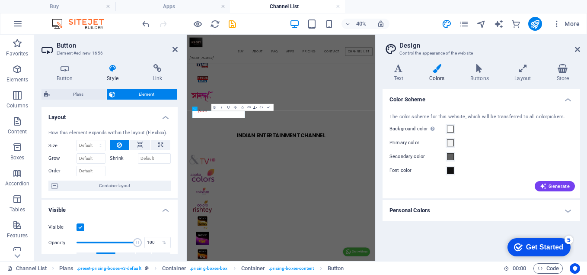
click at [257, 108] on button "Data Bindings" at bounding box center [255, 106] width 5 height 7
click at [256, 108] on button "Data Bindings" at bounding box center [255, 106] width 5 height 7
click at [215, 109] on icon "button" at bounding box center [215, 107] width 4 height 4
click at [76, 75] on h4 "Button" at bounding box center [67, 73] width 50 height 18
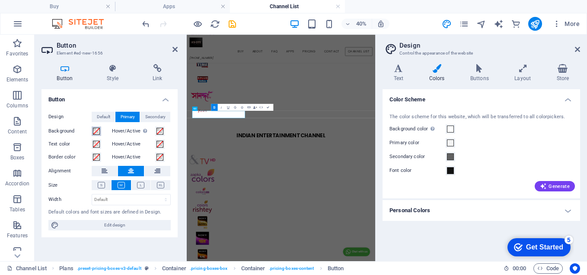
click at [99, 129] on span at bounding box center [96, 131] width 7 height 7
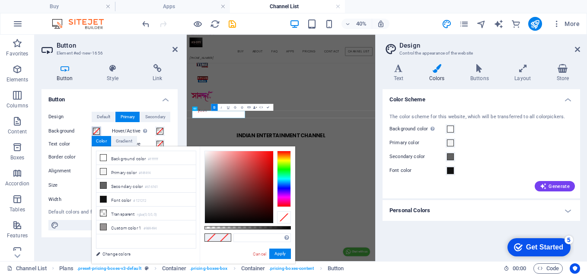
click at [99, 129] on span at bounding box center [96, 131] width 7 height 7
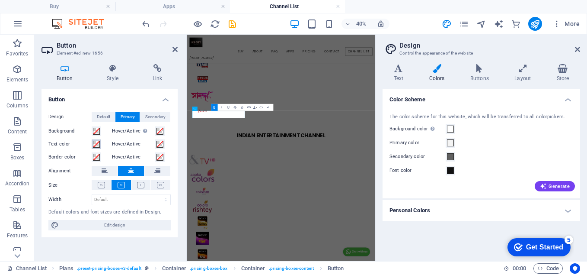
click at [98, 146] on span at bounding box center [96, 144] width 7 height 7
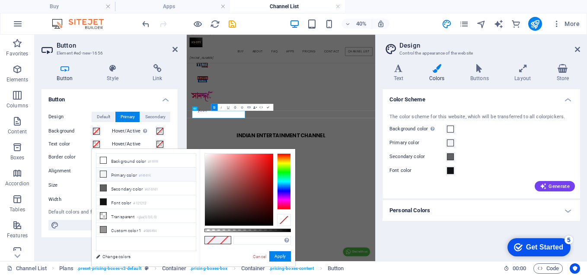
click at [129, 173] on li "Primary color #f4f4f4" at bounding box center [145, 174] width 99 height 14
type input "#f8f8f8"
click at [205, 155] on div at bounding box center [204, 154] width 3 height 3
click at [278, 257] on button "Apply" at bounding box center [281, 256] width 22 height 10
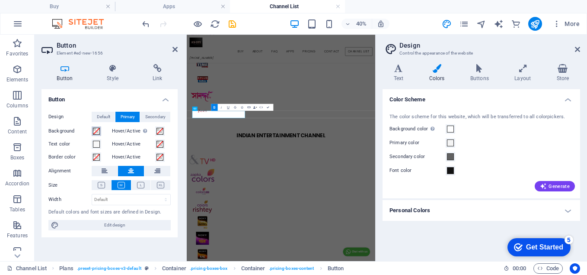
click at [96, 132] on span at bounding box center [96, 131] width 7 height 7
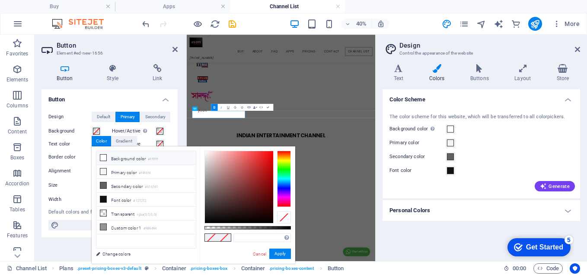
click at [112, 160] on li "Background color #ffffff" at bounding box center [145, 158] width 99 height 14
type input "#f40000"
click at [274, 154] on div at bounding box center [248, 187] width 87 height 73
drag, startPoint x: 282, startPoint y: 255, endPoint x: 228, endPoint y: 546, distance: 295.8
click at [282, 255] on button "Apply" at bounding box center [281, 253] width 22 height 10
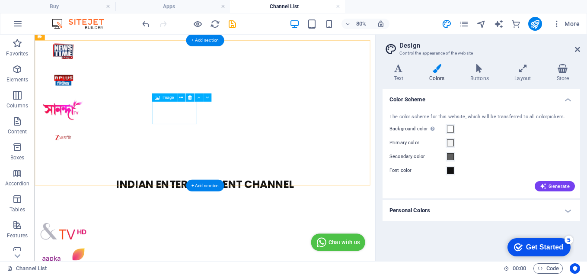
scroll to position [3153, 0]
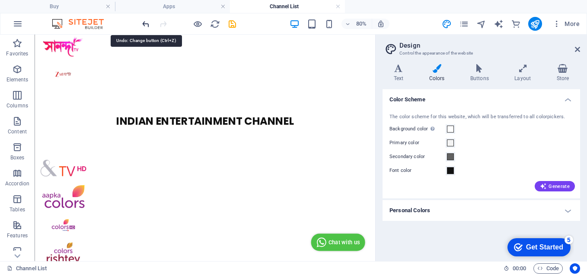
click at [142, 24] on icon "undo" at bounding box center [146, 24] width 10 height 10
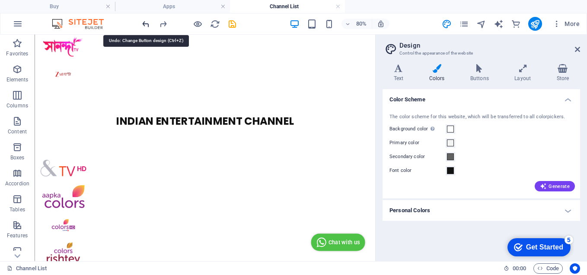
click at [146, 20] on icon "undo" at bounding box center [146, 24] width 10 height 10
click at [146, 24] on icon "undo" at bounding box center [146, 24] width 10 height 10
click at [145, 24] on icon "undo" at bounding box center [146, 24] width 10 height 10
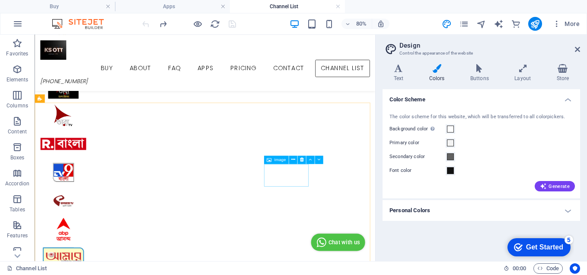
scroll to position [2569, 0]
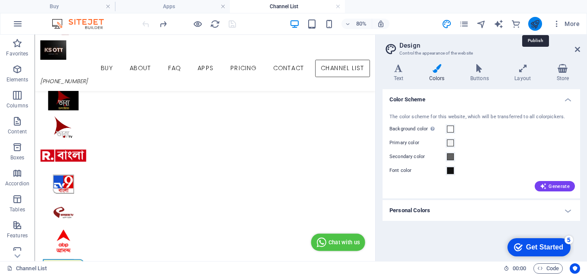
click at [533, 23] on icon "publish" at bounding box center [535, 24] width 10 height 10
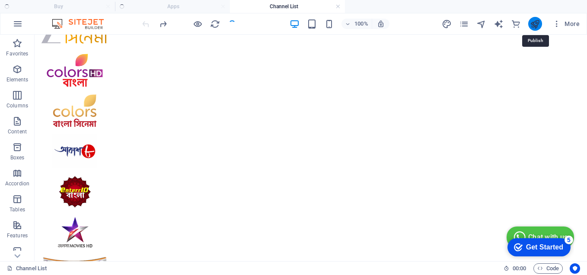
scroll to position [2807, 0]
